Goal: Information Seeking & Learning: Learn about a topic

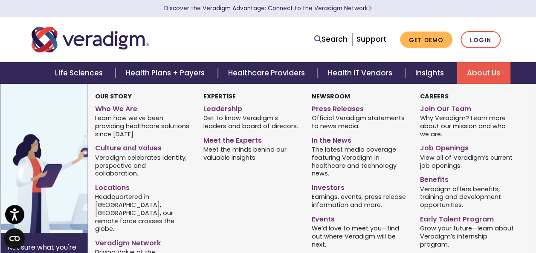
click at [451, 150] on link "Job Openings" at bounding box center [466, 147] width 95 height 12
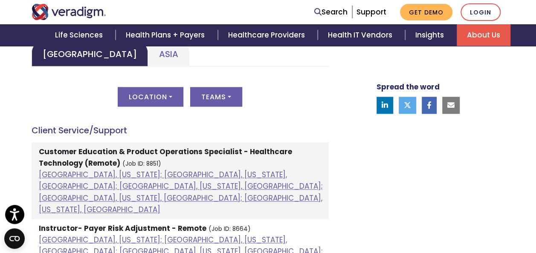
scroll to position [445, 0]
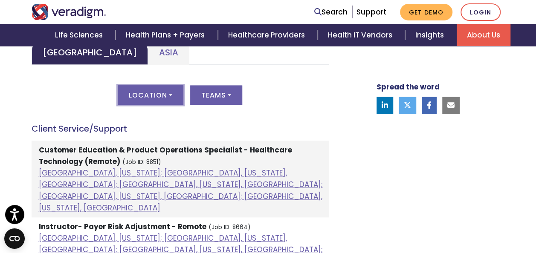
click at [157, 97] on button "Location" at bounding box center [151, 95] width 66 height 20
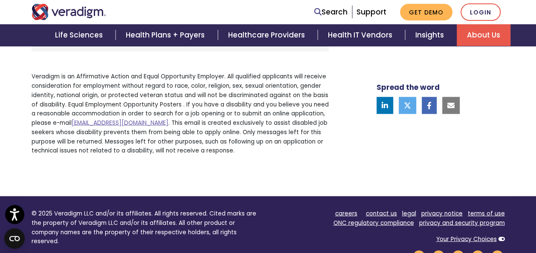
scroll to position [789, 0]
